Goal: Task Accomplishment & Management: Manage account settings

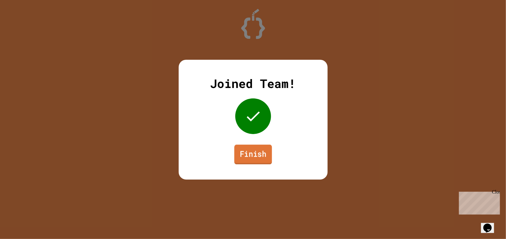
click at [257, 163] on link "Finish" at bounding box center [253, 155] width 38 height 20
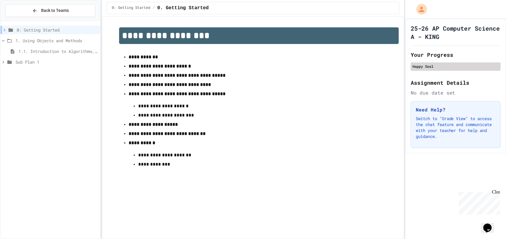
click at [434, 63] on div "Happy Seal" at bounding box center [456, 67] width 90 height 8
click at [434, 64] on div "Happy Seal" at bounding box center [455, 66] width 86 height 5
click at [439, 65] on div "Happy Seal" at bounding box center [455, 66] width 86 height 5
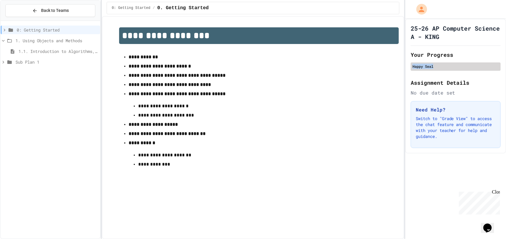
click at [439, 65] on div "Happy Seal" at bounding box center [455, 66] width 86 height 5
drag, startPoint x: 439, startPoint y: 65, endPoint x: 428, endPoint y: 74, distance: 14.2
click at [428, 74] on div "25-26 AP Computer Science A - KING Your Progress Happy Seal Assignment Details …" at bounding box center [455, 86] width 101 height 135
click at [425, 67] on div "Happy Seal" at bounding box center [455, 66] width 86 height 5
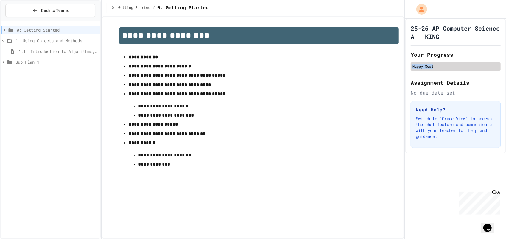
click at [425, 67] on div "Happy Seal" at bounding box center [455, 66] width 86 height 5
drag, startPoint x: 425, startPoint y: 67, endPoint x: 463, endPoint y: 63, distance: 37.4
click at [463, 63] on div "Happy Seal" at bounding box center [456, 67] width 90 height 8
click at [463, 64] on div "Happy Seal" at bounding box center [455, 66] width 86 height 5
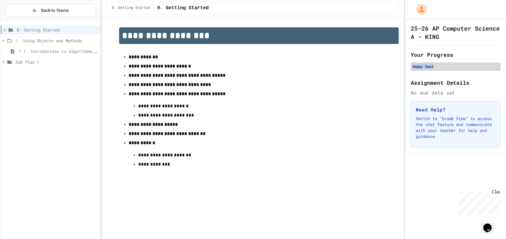
click at [463, 63] on div "Happy Seal" at bounding box center [456, 67] width 90 height 8
click at [495, 191] on div "Close" at bounding box center [495, 192] width 7 height 7
click at [436, 202] on div "25-26 AP Computer Science A - KING Your Progress Happy Seal Assignment Details …" at bounding box center [455, 129] width 101 height 221
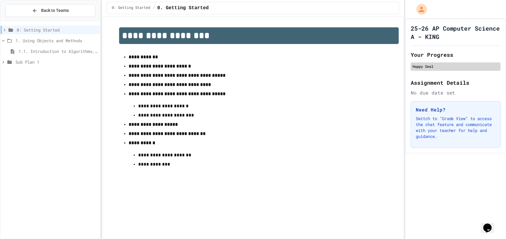
click at [442, 70] on div "Happy Seal" at bounding box center [456, 67] width 90 height 8
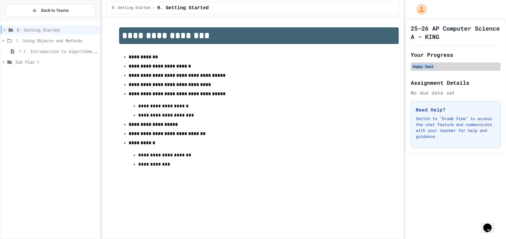
click at [442, 70] on div "Happy Seal" at bounding box center [456, 67] width 90 height 8
click at [439, 72] on div "25-26 AP Computer Science A - KING Your Progress Happy Seal Assignment Details …" at bounding box center [455, 86] width 101 height 135
click at [444, 66] on div "Happy Seal" at bounding box center [455, 66] width 86 height 5
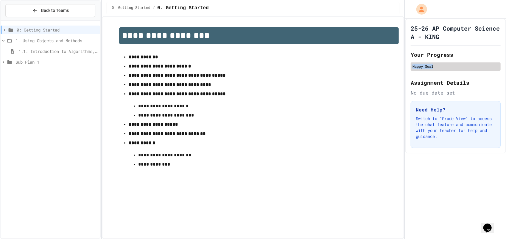
click at [444, 66] on div "Happy Seal" at bounding box center [455, 66] width 86 height 5
drag, startPoint x: 444, startPoint y: 66, endPoint x: 421, endPoint y: 5, distance: 65.7
click at [421, 5] on div "My Account" at bounding box center [422, 10] width 12 height 12
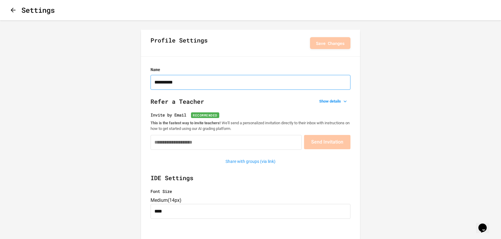
drag, startPoint x: 190, startPoint y: 85, endPoint x: 99, endPoint y: 80, distance: 91.6
type input "***"
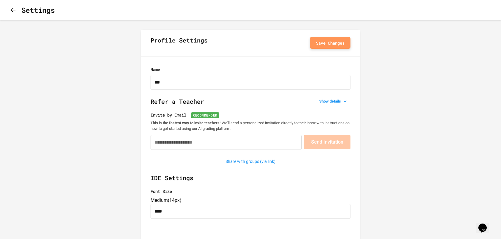
click at [338, 46] on button "Save Changes" at bounding box center [330, 43] width 40 height 12
